Goal: Find specific page/section: Find specific page/section

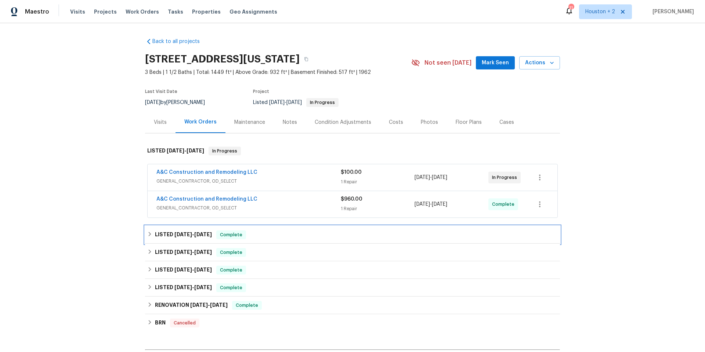
click at [190, 235] on span "7/1/25 - 7/3/25" at bounding box center [192, 234] width 37 height 5
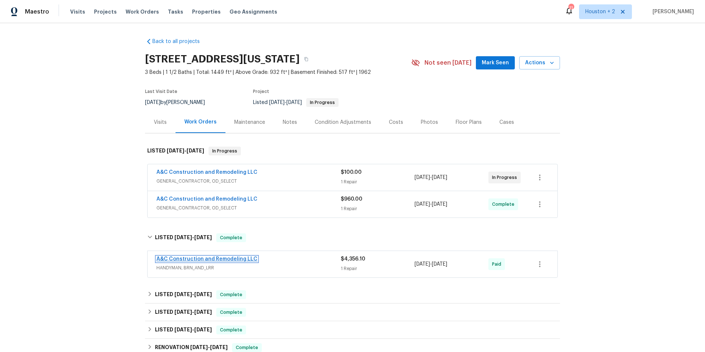
click at [194, 261] on link "A&C Construction and Remodeling LLC" at bounding box center [206, 258] width 101 height 5
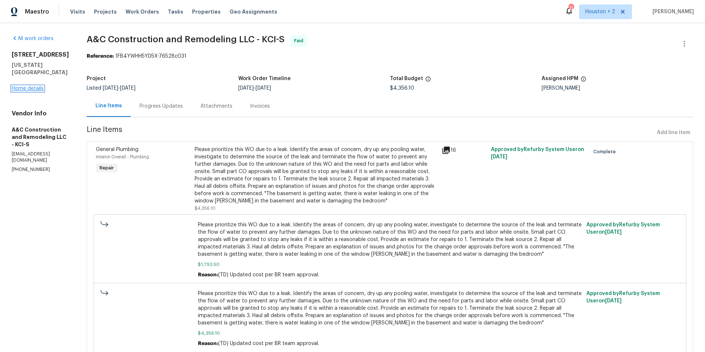
click at [26, 86] on link "Home details" at bounding box center [28, 88] width 32 height 5
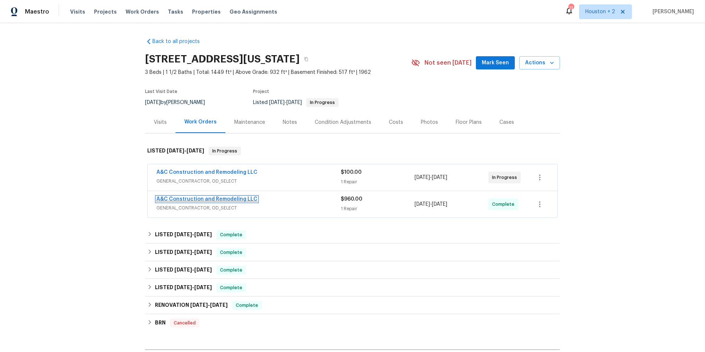
click at [198, 200] on link "A&C Construction and Remodeling LLC" at bounding box center [206, 199] width 101 height 5
